Goal: Task Accomplishment & Management: Use online tool/utility

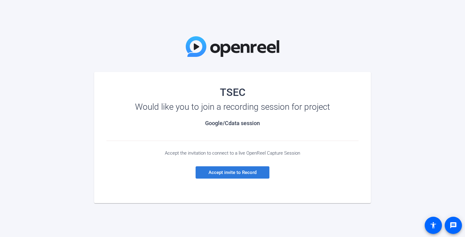
click at [232, 172] on span "Accept invite to Record" at bounding box center [233, 173] width 48 height 6
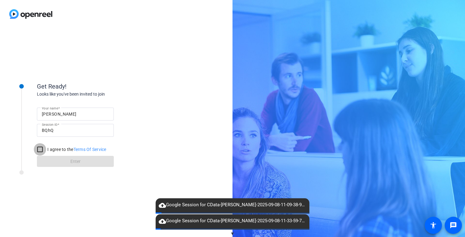
click at [45, 149] on input "I agree to the Terms Of Service" at bounding box center [40, 149] width 12 height 12
checkbox input "true"
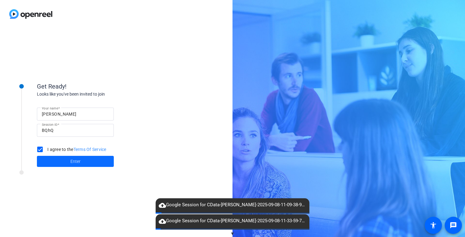
click at [60, 160] on span at bounding box center [75, 161] width 77 height 15
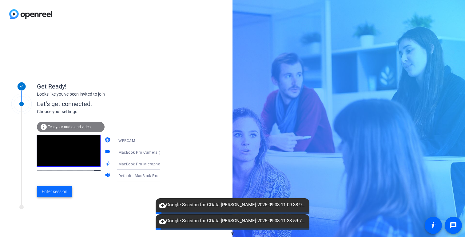
click at [56, 191] on span "Enter session" at bounding box center [55, 192] width 26 height 6
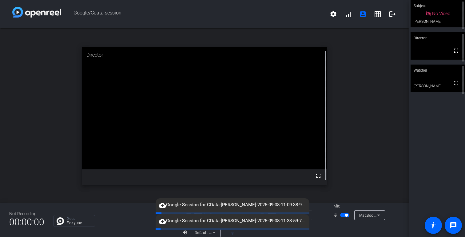
click at [160, 203] on mat-icon "cloud_upload" at bounding box center [162, 205] width 7 height 7
click at [225, 206] on span "cloud_upload Google Session for CData-Mike Albritton-2025-09-08-11-09-38-932-2.…" at bounding box center [233, 205] width 154 height 7
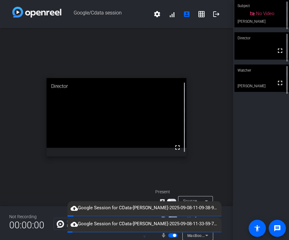
click at [172, 200] on span "button" at bounding box center [171, 201] width 9 height 4
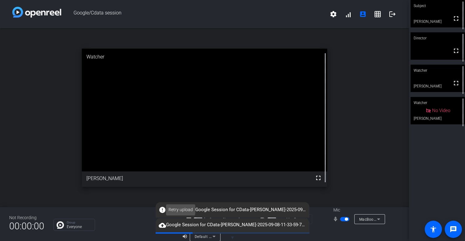
click at [175, 209] on span "Retry upload" at bounding box center [181, 210] width 24 height 6
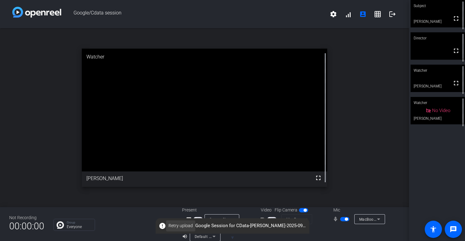
click at [179, 224] on span "Retry upload" at bounding box center [181, 226] width 24 height 6
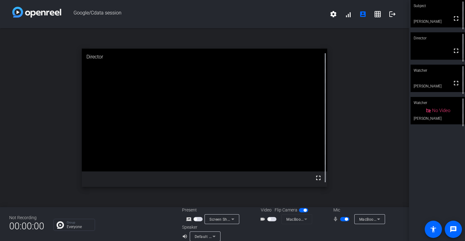
click at [271, 219] on span "button" at bounding box center [269, 219] width 3 height 3
click at [306, 209] on span "button" at bounding box center [305, 210] width 3 height 3
click at [306, 209] on span "button" at bounding box center [303, 210] width 9 height 4
click at [306, 209] on span "button" at bounding box center [305, 210] width 3 height 3
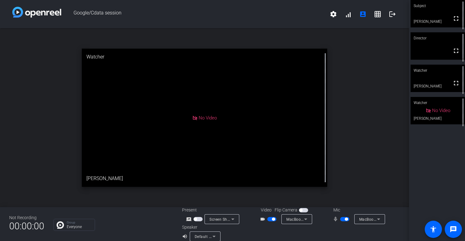
click at [307, 209] on span "button" at bounding box center [303, 210] width 9 height 4
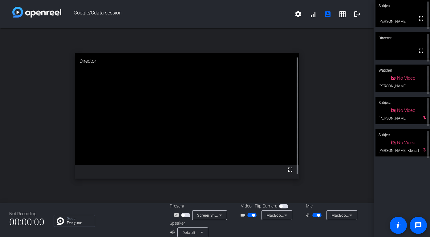
click at [251, 215] on span "button" at bounding box center [251, 215] width 9 height 4
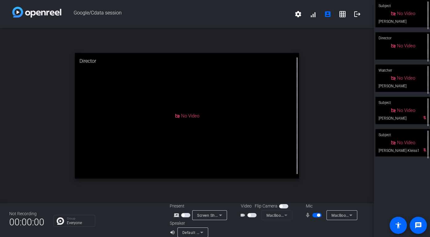
click at [320, 216] on span "button" at bounding box center [318, 215] width 3 height 3
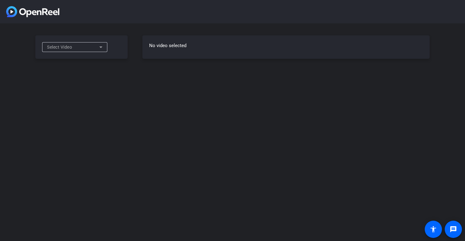
click at [97, 47] on div "Select Video" at bounding box center [73, 46] width 52 height 7
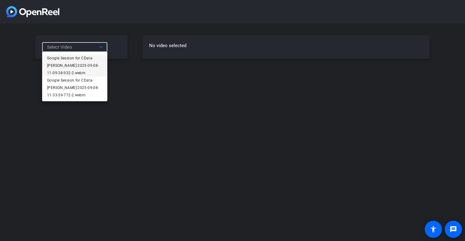
click at [154, 181] on div at bounding box center [232, 120] width 465 height 241
